Goal: Communication & Community: Answer question/provide support

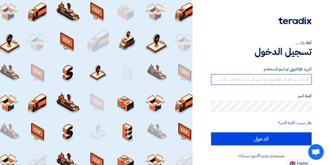
click at [298, 79] on input "text" at bounding box center [261, 79] width 100 height 10
type input "[PERSON_NAME][EMAIL_ADDRESS][DOMAIN_NAME]"
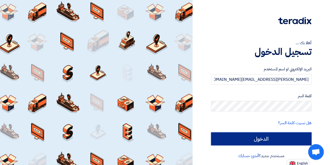
click at [266, 138] on input "الدخول" at bounding box center [261, 138] width 100 height 13
type input "Sign in"
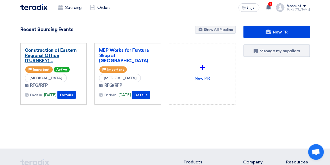
click at [56, 52] on link "Construction of Eastern Regional Office (TURNKEY) ..." at bounding box center [54, 55] width 58 height 16
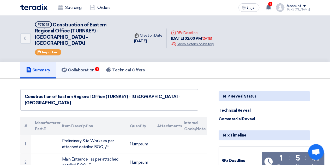
click at [88, 67] on h5 "Collaboration 1" at bounding box center [78, 69] width 33 height 5
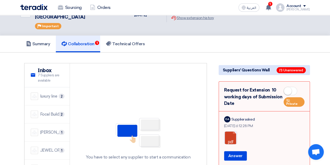
scroll to position [52, 0]
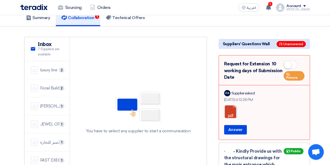
click at [232, 106] on link at bounding box center [245, 120] width 42 height 31
click at [240, 125] on button "Answer" at bounding box center [235, 129] width 23 height 9
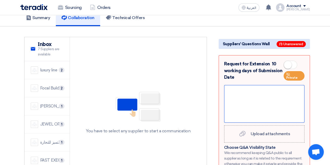
click at [234, 86] on div at bounding box center [264, 104] width 80 height 38
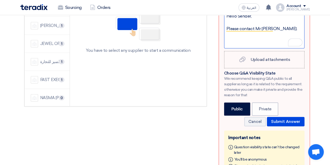
scroll to position [137, 0]
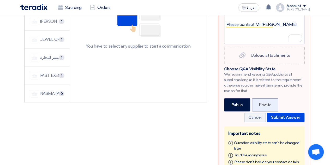
click at [264, 98] on label "Private" at bounding box center [265, 104] width 26 height 13
click at [262, 102] on input "Private" at bounding box center [260, 103] width 3 height 3
radio input "true"
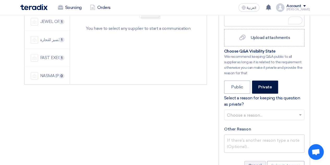
scroll to position [163, 0]
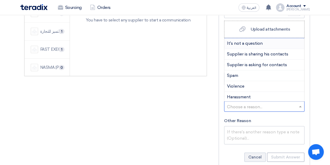
click at [297, 102] on div at bounding box center [264, 106] width 80 height 9
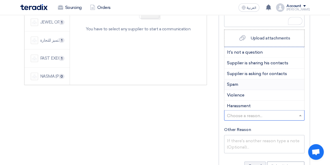
scroll to position [148, 0]
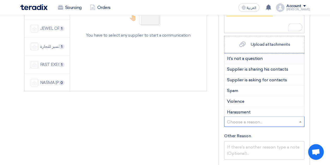
click at [255, 56] on span "It's not a question" at bounding box center [245, 58] width 36 height 5
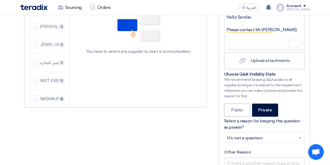
scroll to position [156, 0]
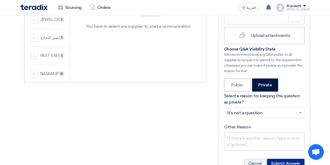
click at [285, 158] on button "Submit Answer" at bounding box center [286, 162] width 38 height 9
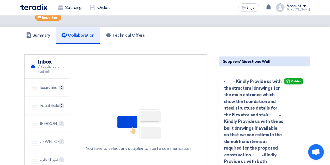
scroll to position [26, 0]
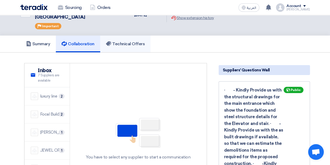
click at [124, 41] on h5 "Technical Offers" at bounding box center [125, 43] width 39 height 5
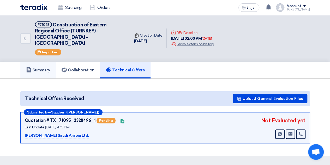
click at [49, 67] on h5 "Summary" at bounding box center [38, 69] width 24 height 5
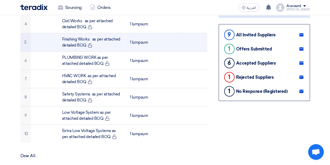
scroll to position [183, 0]
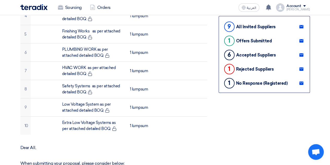
click at [264, 67] on div "Rejected Suppliers" at bounding box center [255, 69] width 38 height 5
click at [303, 65] on link at bounding box center [301, 69] width 8 height 8
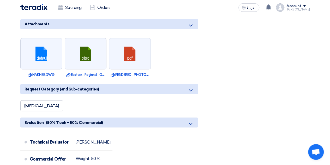
scroll to position [443, 0]
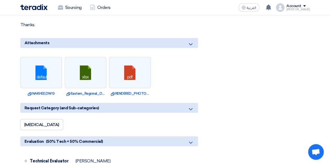
click at [192, 41] on icon at bounding box center [191, 44] width 6 height 6
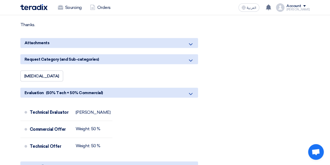
click at [191, 41] on icon at bounding box center [191, 44] width 6 height 6
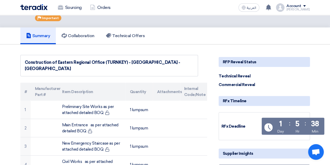
scroll to position [26, 0]
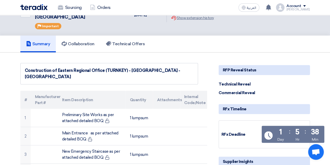
click at [242, 81] on div "Technical Reveal" at bounding box center [238, 84] width 39 height 6
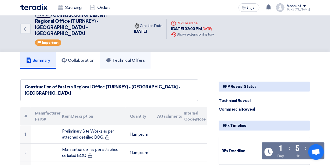
scroll to position [0, 0]
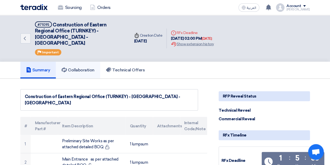
click at [90, 67] on h5 "Collaboration" at bounding box center [78, 69] width 33 height 5
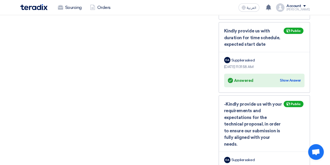
scroll to position [652, 0]
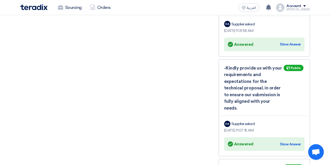
click at [318, 152] on span "Open chat" at bounding box center [315, 151] width 9 height 7
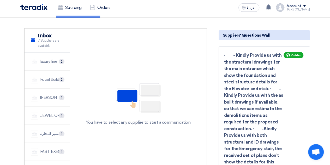
scroll to position [0, 0]
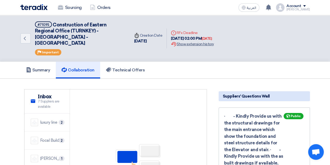
click at [184, 41] on div "Extension History Show extension history" at bounding box center [192, 43] width 43 height 5
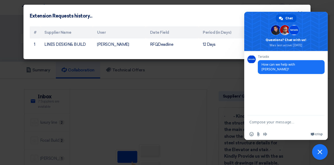
click at [195, 15] on div "Extension Requests history... ×" at bounding box center [166, 14] width 287 height 19
click at [319, 153] on span "Close chat" at bounding box center [319, 151] width 5 height 5
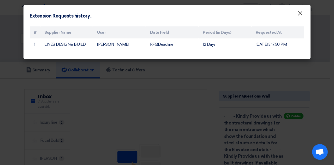
click at [298, 14] on span "×" at bounding box center [299, 14] width 5 height 10
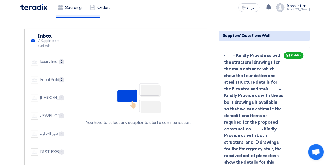
scroll to position [87, 0]
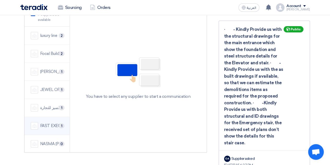
click at [47, 123] on div "FAST EXECUTION" at bounding box center [51, 126] width 23 height 6
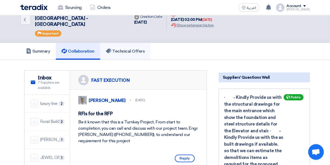
scroll to position [8, 0]
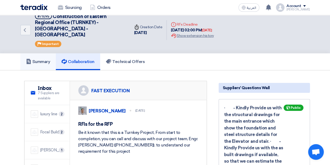
click at [46, 59] on h5 "Summary" at bounding box center [38, 61] width 24 height 5
